Goal: Check status: Check status

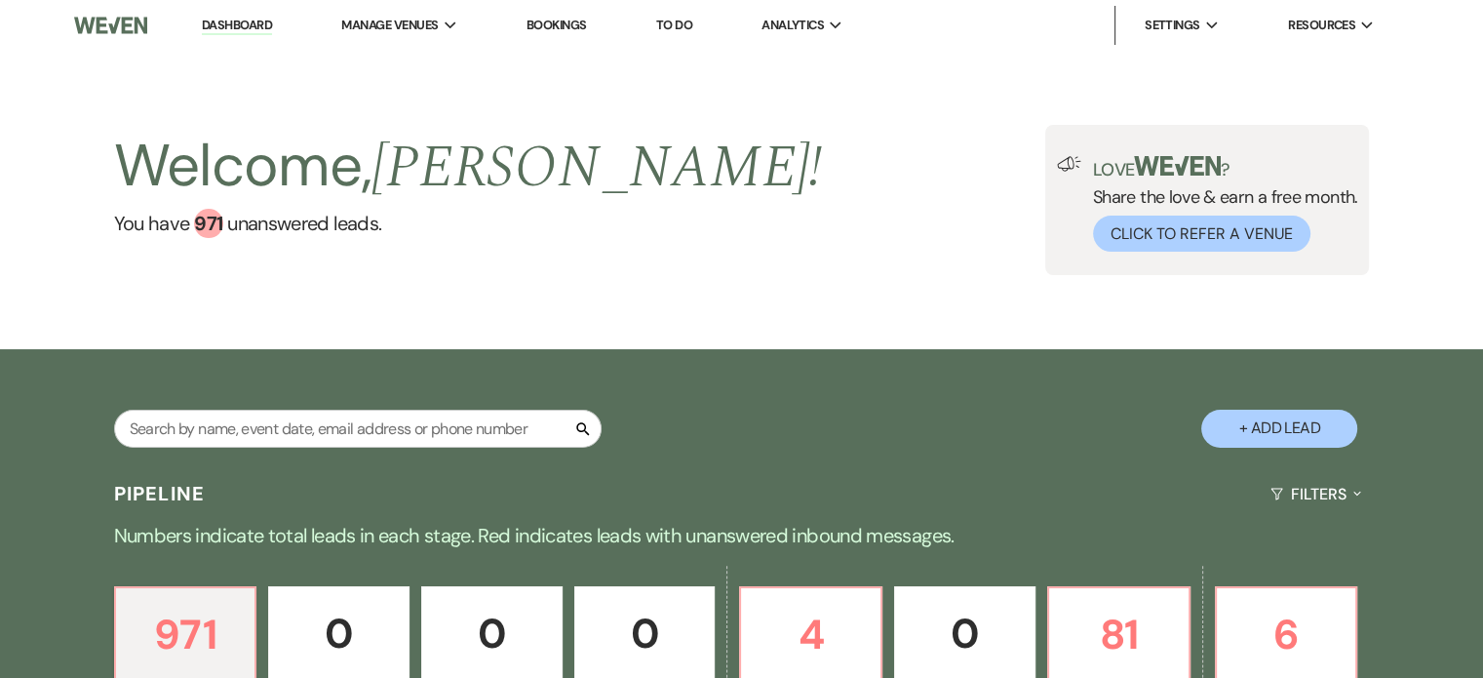
click at [562, 26] on link "Bookings" at bounding box center [556, 25] width 60 height 17
click at [562, 22] on link "Bookings" at bounding box center [556, 25] width 60 height 17
click at [561, 21] on link "Bookings" at bounding box center [556, 25] width 60 height 17
click at [548, 23] on link "Bookings" at bounding box center [556, 25] width 60 height 17
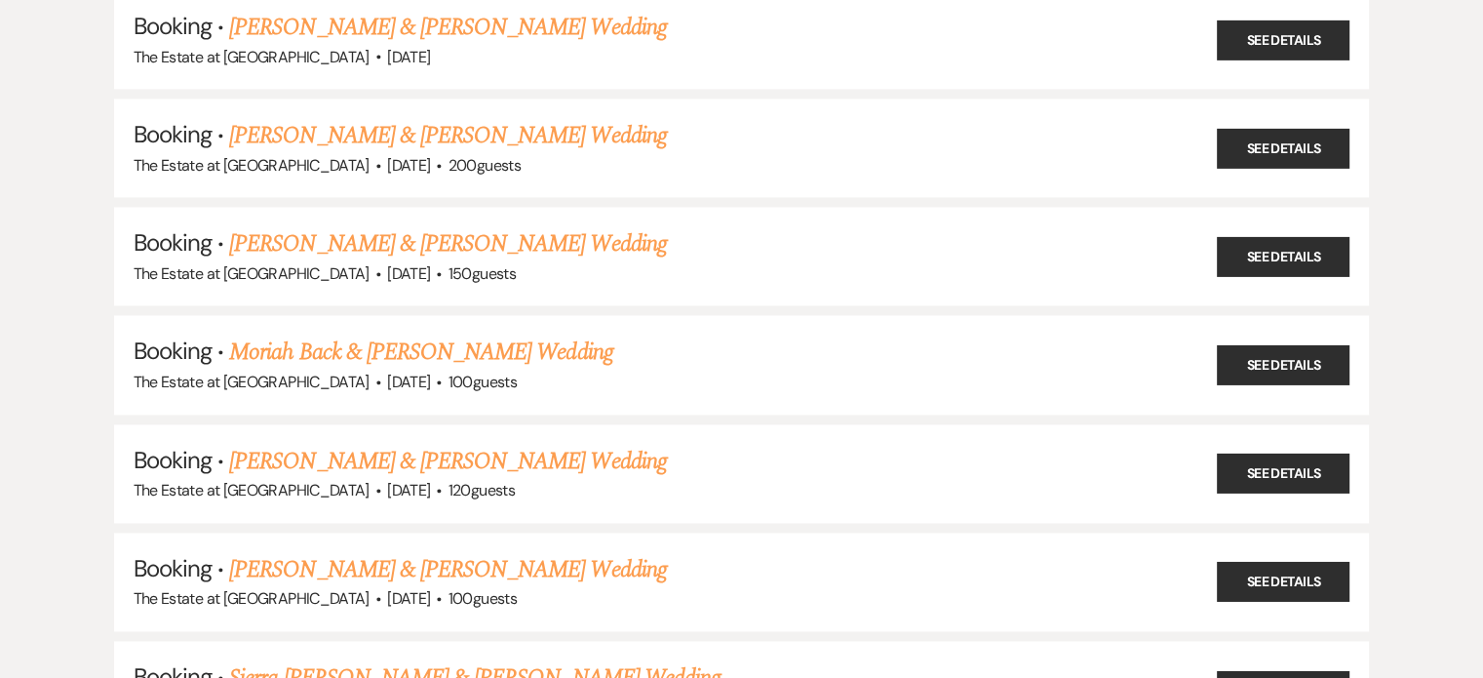
scroll to position [2827, 0]
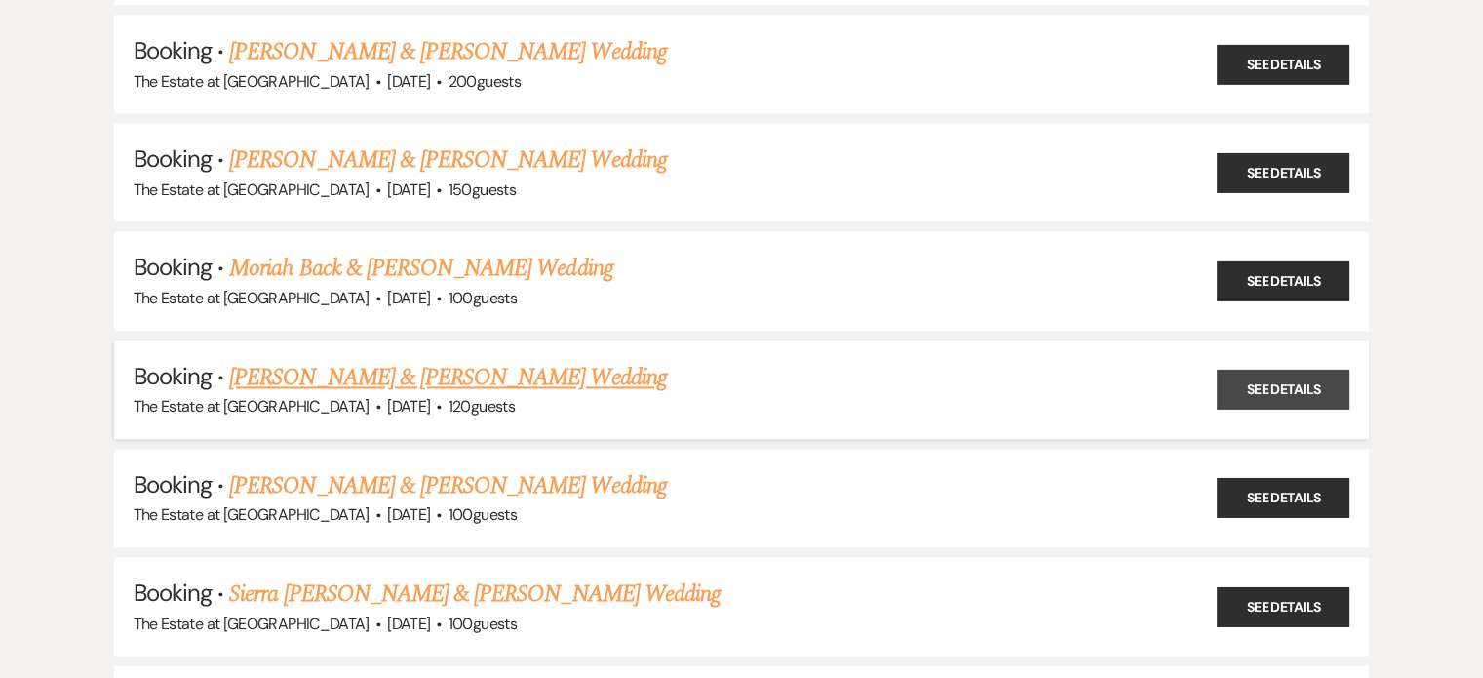
click at [1287, 369] on link "See Details" at bounding box center [1283, 389] width 133 height 40
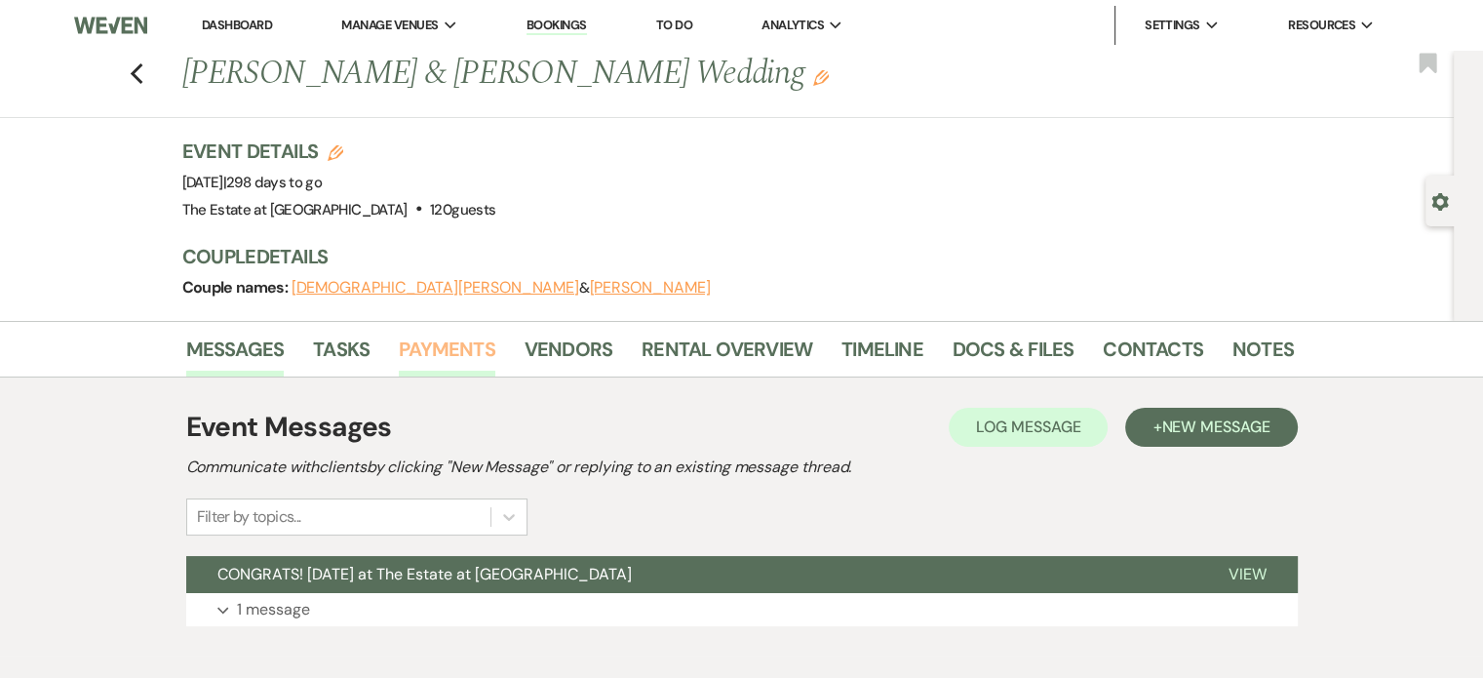
click at [428, 347] on link "Payments" at bounding box center [447, 354] width 97 height 43
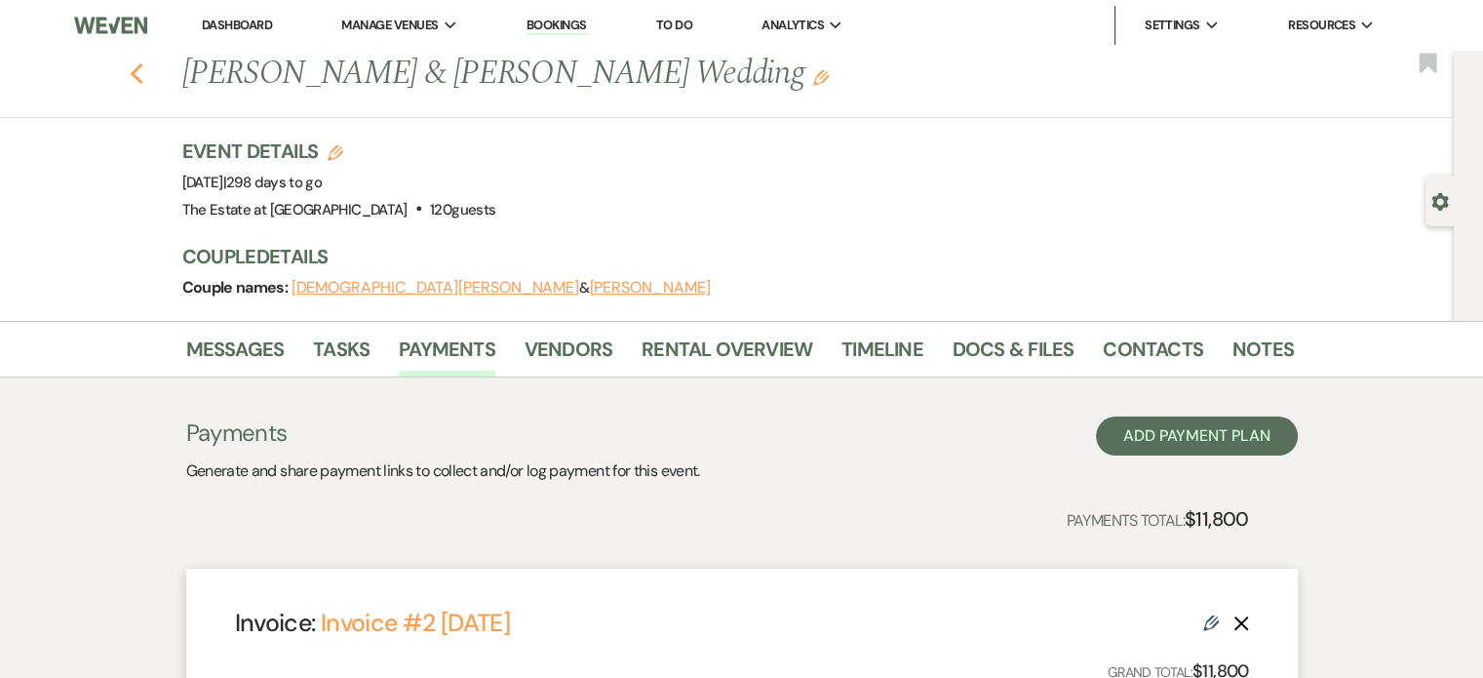
click at [144, 76] on icon "Previous" at bounding box center [137, 73] width 15 height 23
